Goal: Task Accomplishment & Management: Manage account settings

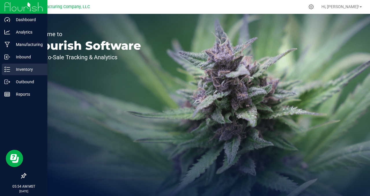
click at [25, 72] on p "Inventory" at bounding box center [27, 69] width 35 height 7
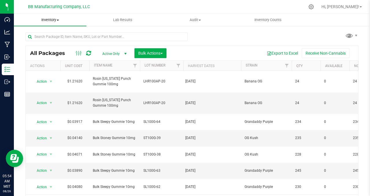
click at [59, 19] on span "Inventory" at bounding box center [50, 19] width 72 height 5
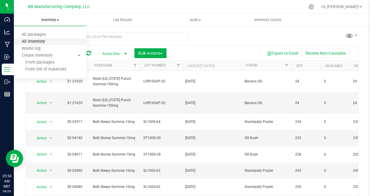
click at [46, 42] on span "All inventory" at bounding box center [33, 41] width 39 height 5
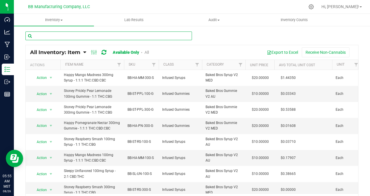
click at [45, 37] on input "text" at bounding box center [108, 35] width 166 height 9
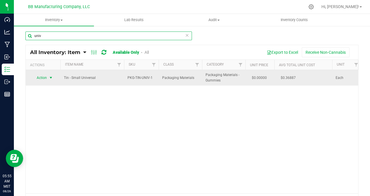
type input "univ"
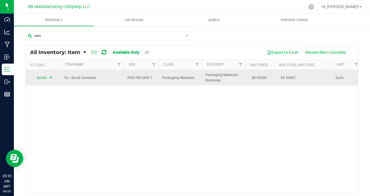
click at [51, 78] on span "select" at bounding box center [51, 77] width 5 height 5
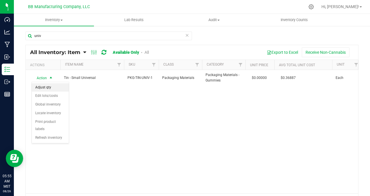
click at [49, 89] on li "Adjust qty" at bounding box center [50, 87] width 37 height 9
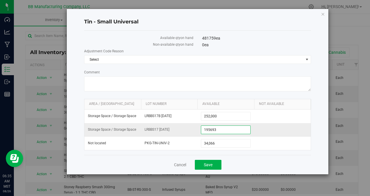
drag, startPoint x: 219, startPoint y: 129, endPoint x: 191, endPoint y: 129, distance: 28.3
click at [191, 129] on tr "Storage Space / Storage Space LRBBS17 [DATE] 195,693 195693" at bounding box center [197, 130] width 226 height 14
click at [180, 165] on link "Cancel" at bounding box center [180, 165] width 12 height 6
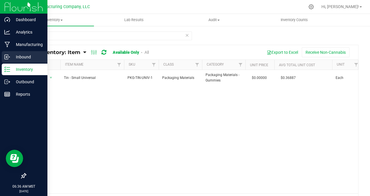
click at [26, 58] on p "Inbound" at bounding box center [27, 56] width 35 height 7
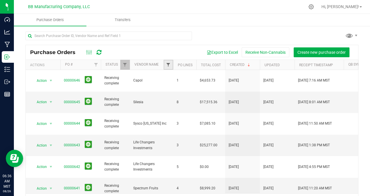
click at [167, 66] on span "Filter" at bounding box center [168, 64] width 5 height 5
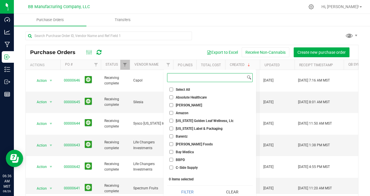
click at [180, 79] on input at bounding box center [206, 77] width 78 height 8
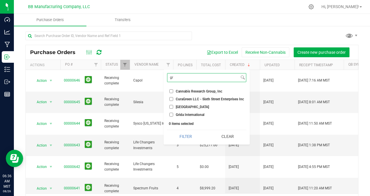
type input "gr"
click at [172, 113] on input "Grida International" at bounding box center [171, 115] width 4 height 4
checkbox input "true"
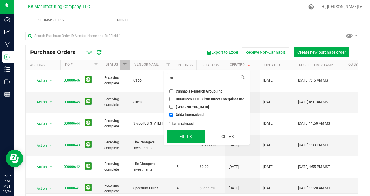
click at [185, 136] on button "Filter" at bounding box center [186, 136] width 38 height 13
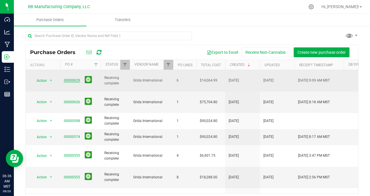
click at [72, 78] on link "00000629" at bounding box center [72, 80] width 16 height 4
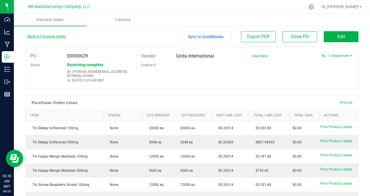
click at [51, 37] on link "Back to Purchase Orders" at bounding box center [45, 36] width 40 height 4
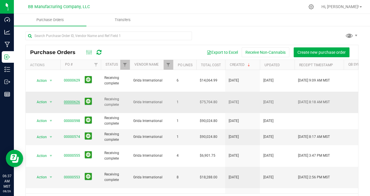
click at [75, 100] on link "00000626" at bounding box center [72, 102] width 16 height 4
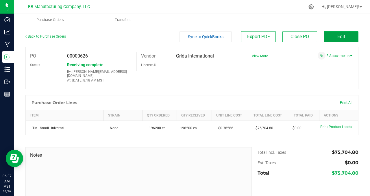
click at [344, 38] on button "Edit" at bounding box center [340, 36] width 35 height 11
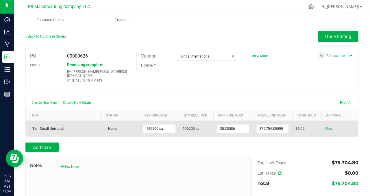
click at [329, 125] on span "View" at bounding box center [328, 128] width 12 height 7
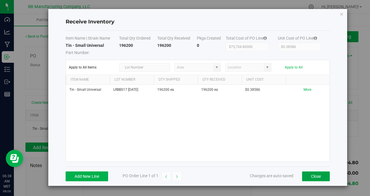
click at [313, 175] on button "Close" at bounding box center [316, 176] width 28 height 10
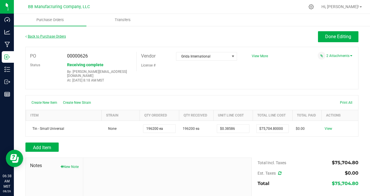
click at [49, 36] on link "Back to Purchase Orders" at bounding box center [45, 36] width 40 height 4
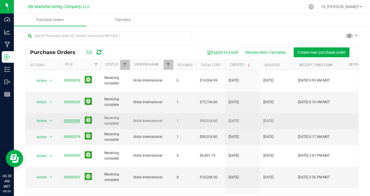
click at [74, 119] on link "00000598" at bounding box center [72, 121] width 16 height 4
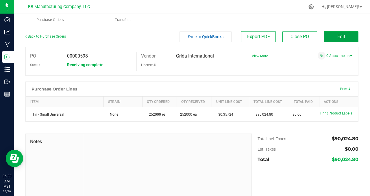
click at [340, 36] on span "Edit" at bounding box center [341, 36] width 8 height 5
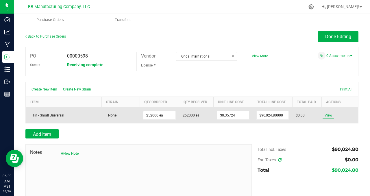
click at [327, 114] on span "View" at bounding box center [328, 115] width 12 height 7
